Goal: Information Seeking & Learning: Check status

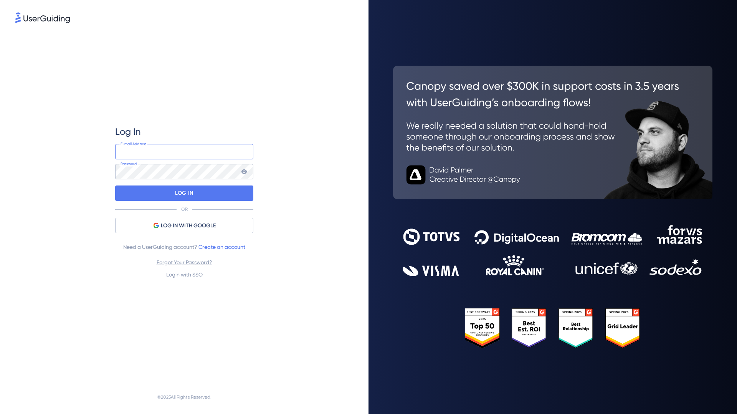
click at [141, 150] on input "email" at bounding box center [184, 151] width 138 height 15
type input "[EMAIL_ADDRESS][DOMAIN_NAME]"
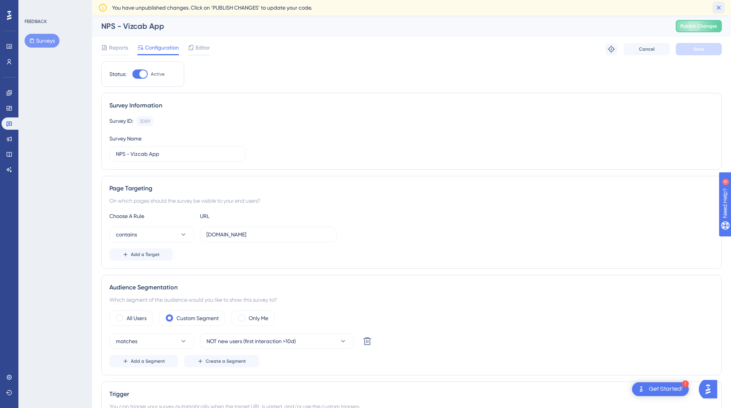
click at [717, 7] on icon at bounding box center [719, 8] width 8 height 8
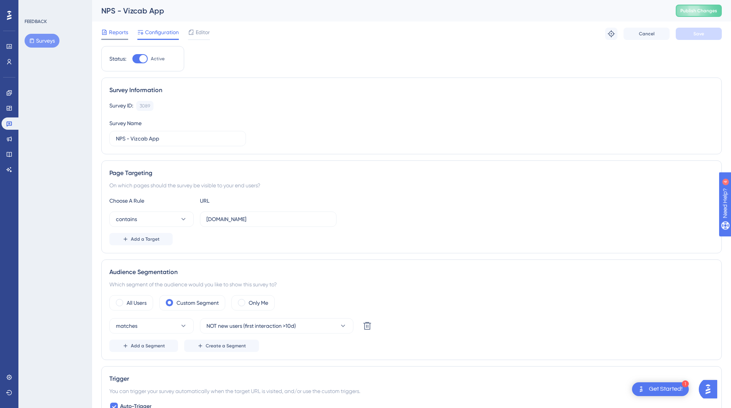
click at [118, 32] on span "Reports" at bounding box center [118, 32] width 19 height 9
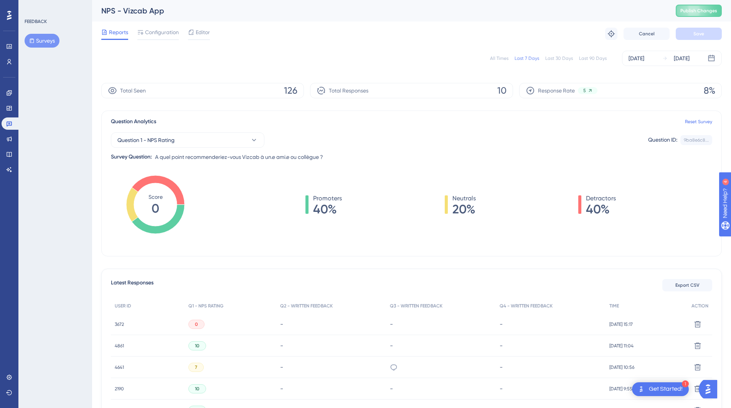
click at [119, 325] on span "3672" at bounding box center [119, 324] width 9 height 6
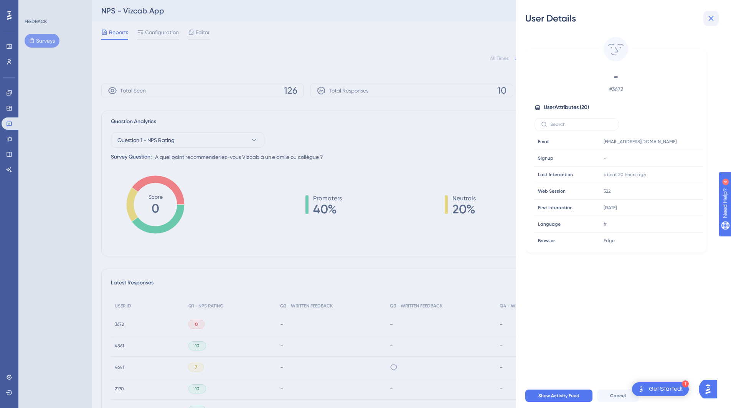
click at [713, 21] on icon at bounding box center [711, 18] width 9 height 9
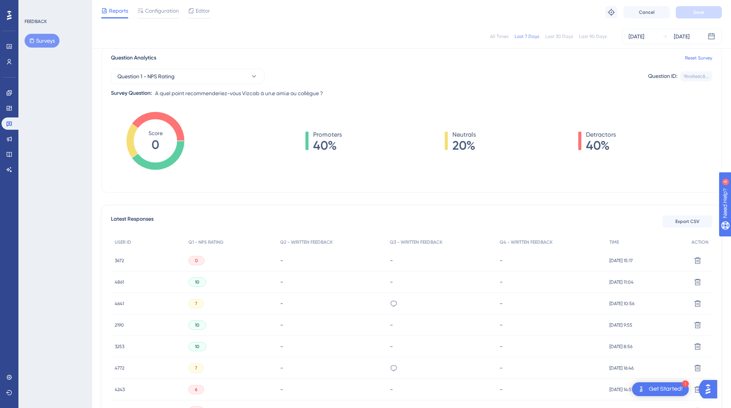
scroll to position [61, 0]
